Goal: Go to known website: Access a specific website the user already knows

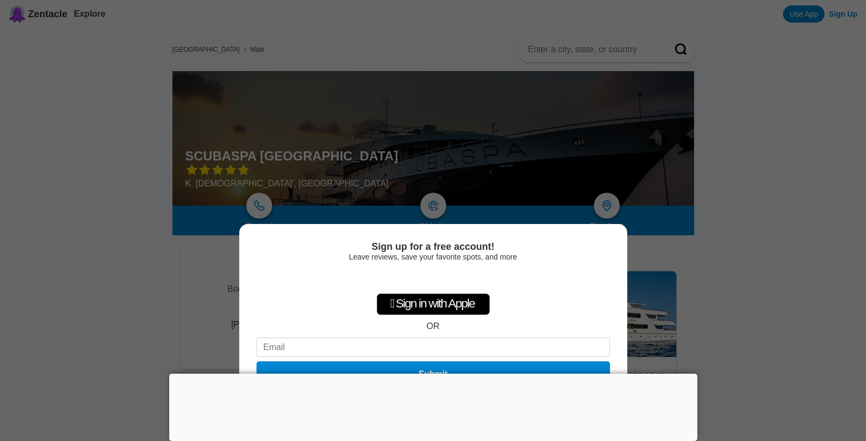
click at [540, 323] on div " Sign in with Apple OR Submit" at bounding box center [432, 330] width 353 height 124
click at [460, 303] on div " Sign in with Apple" at bounding box center [433, 305] width 113 height 22
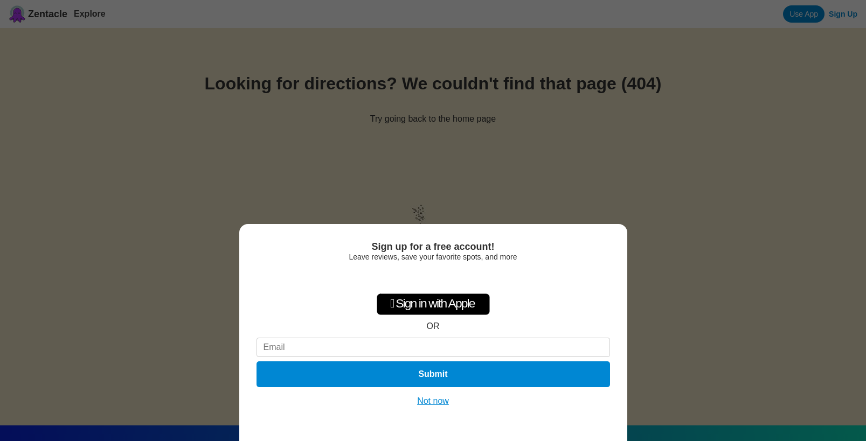
click at [439, 401] on button "Not now" at bounding box center [433, 401] width 38 height 11
